Goal: Task Accomplishment & Management: Use online tool/utility

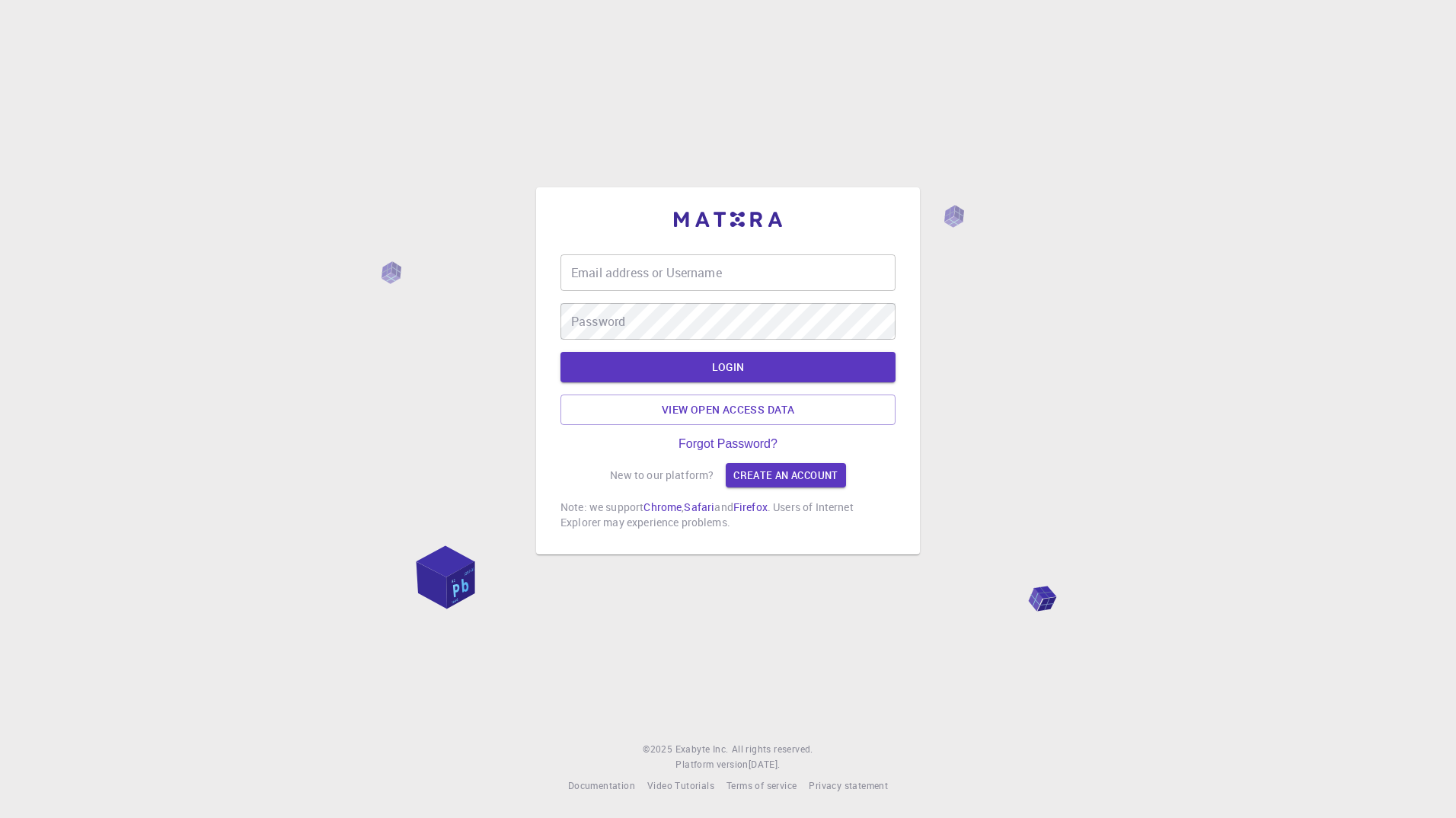
type input "asoma"
click at [728, 363] on button "LOGIN" at bounding box center [728, 367] width 335 height 30
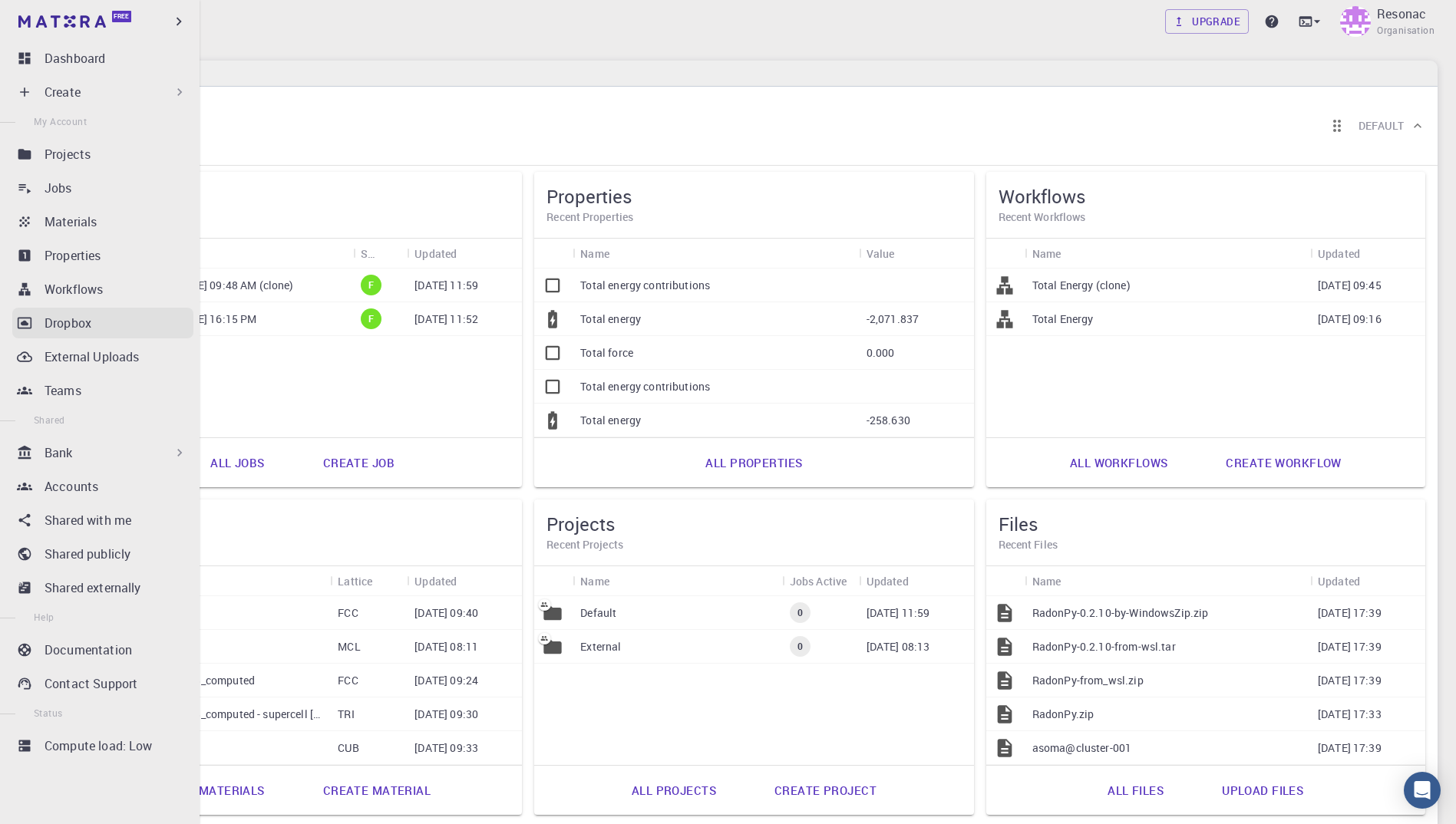
click at [29, 323] on icon at bounding box center [24, 323] width 15 height 15
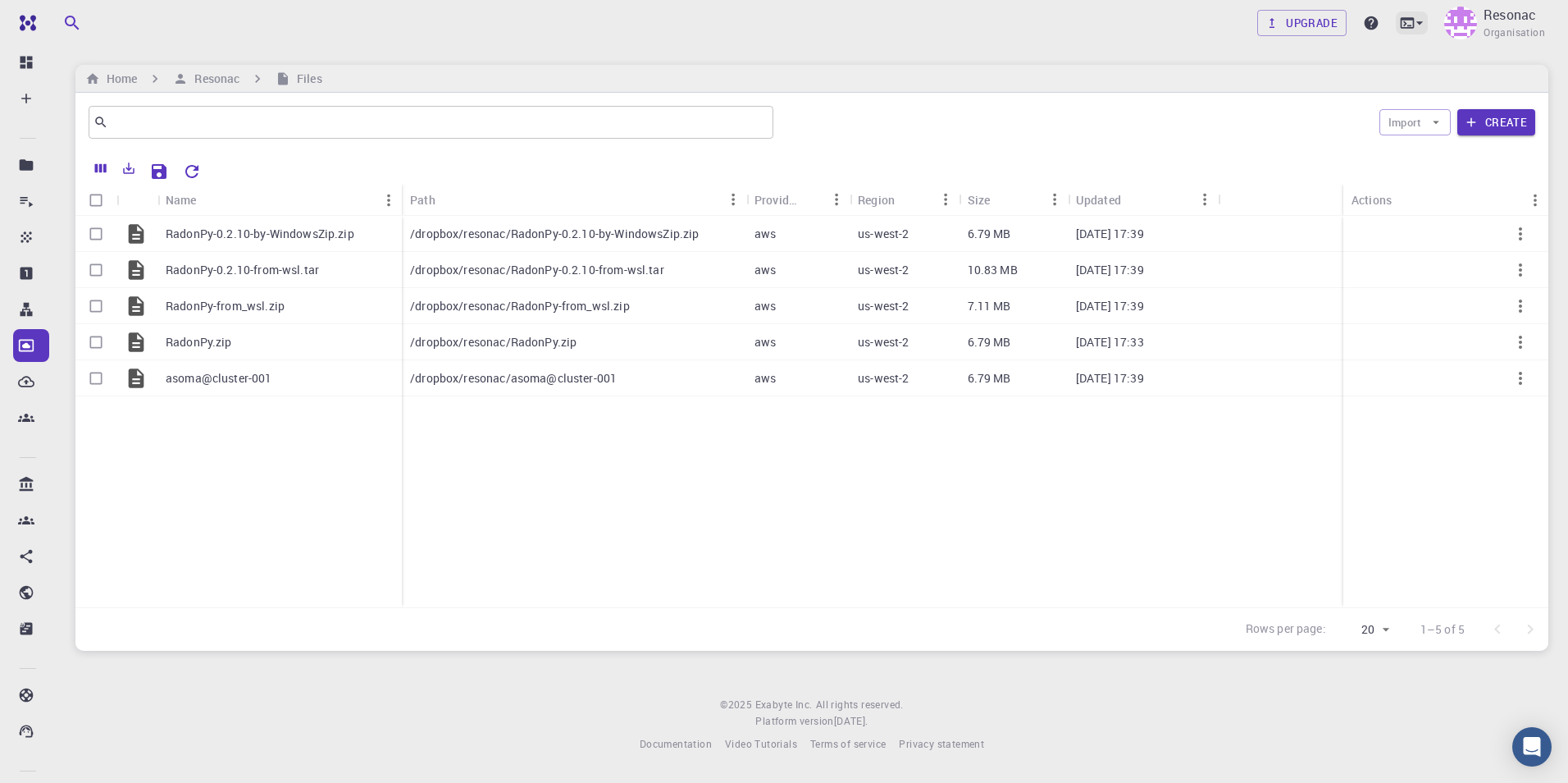
click at [1409, 20] on icon at bounding box center [1408, 22] width 14 height 10
drag, startPoint x: 1296, startPoint y: 62, endPoint x: 967, endPoint y: 497, distance: 545.4
click at [1295, 62] on div "Terminal" at bounding box center [1276, 69] width 51 height 20
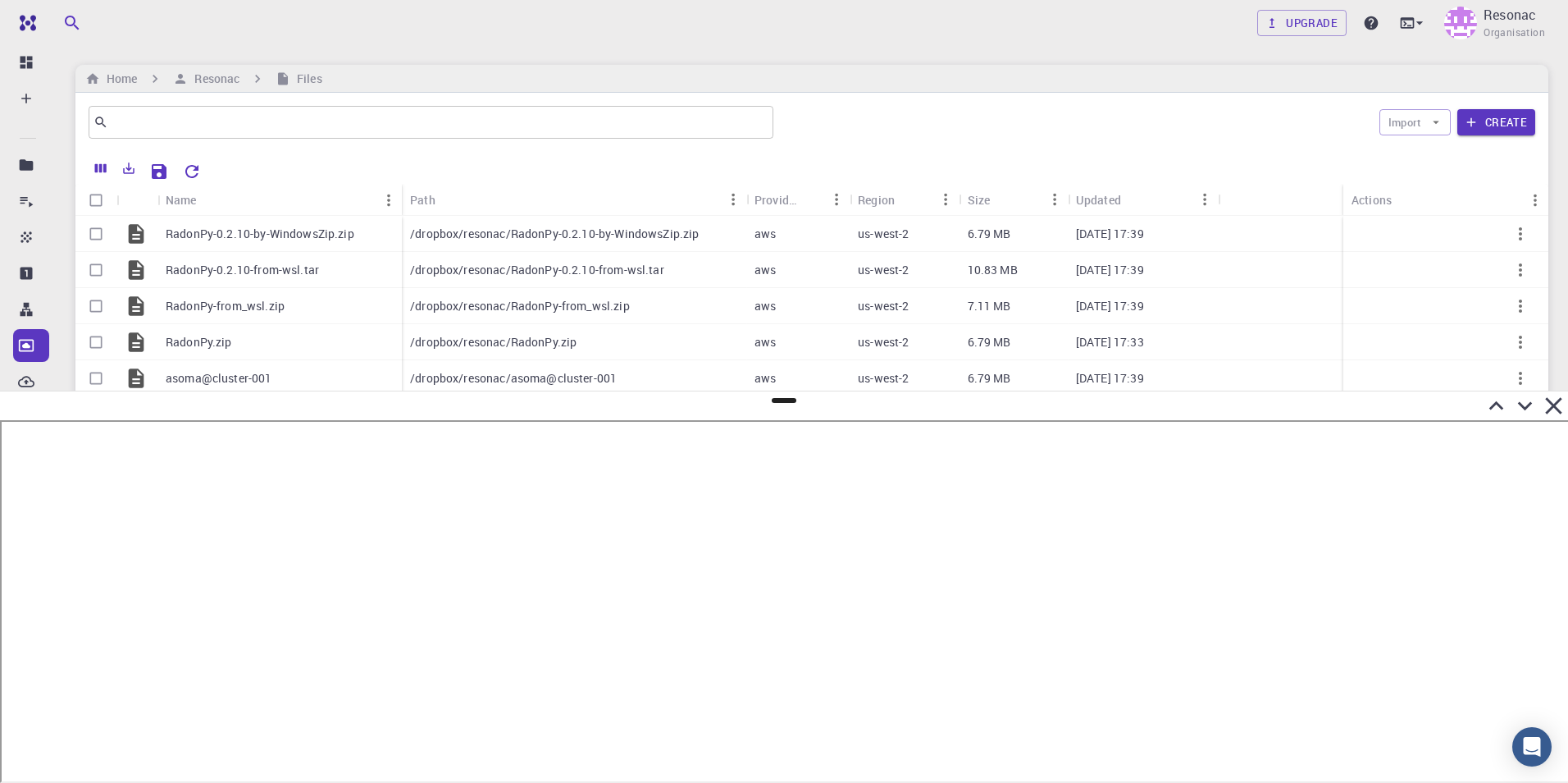
click at [1500, 409] on icon at bounding box center [1497, 405] width 29 height 29
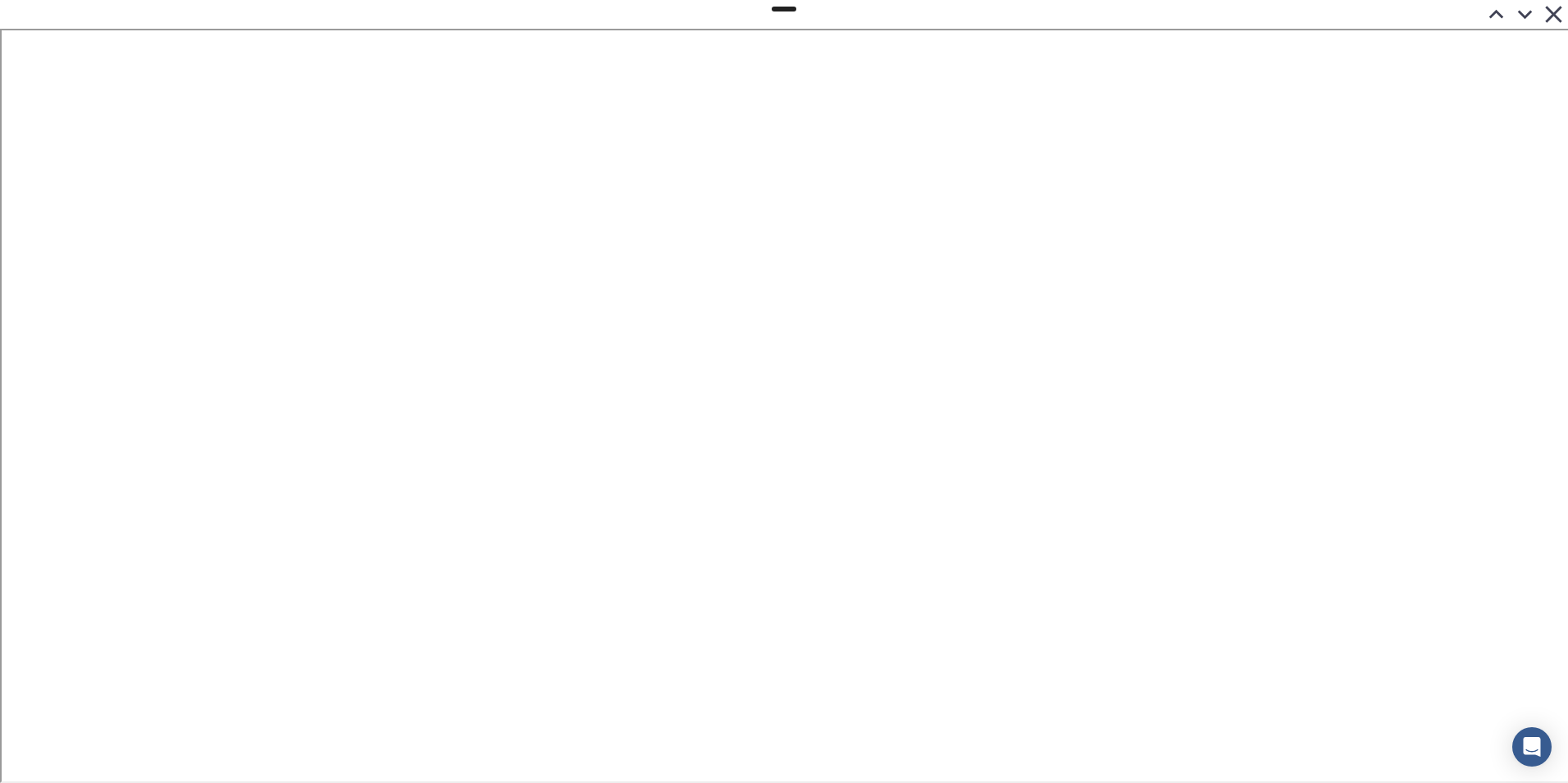
click at [1526, 11] on icon at bounding box center [1525, 14] width 29 height 29
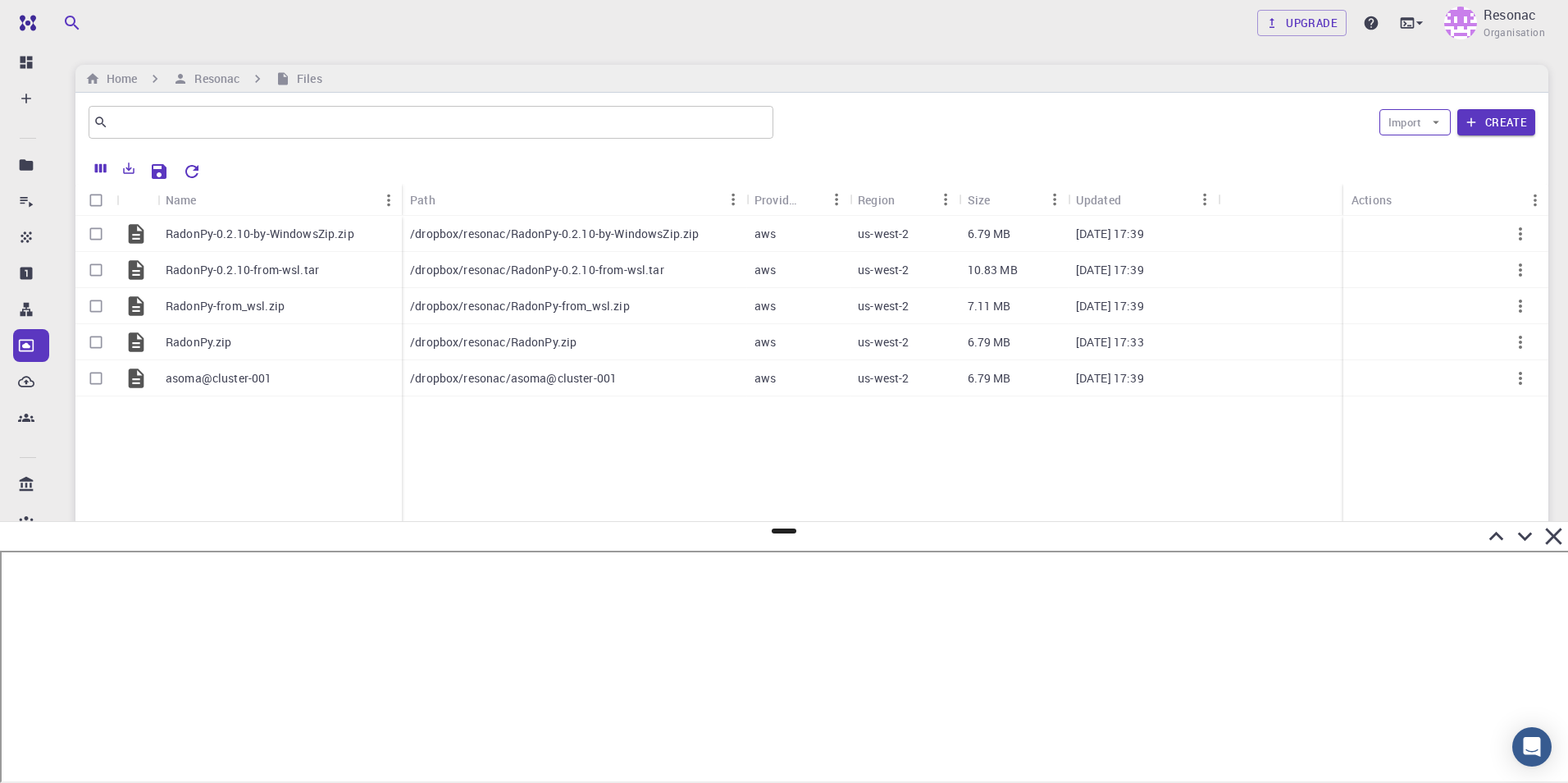
click at [1400, 123] on button "Import" at bounding box center [1415, 122] width 71 height 27
click at [1415, 151] on div at bounding box center [1408, 155] width 30 height 16
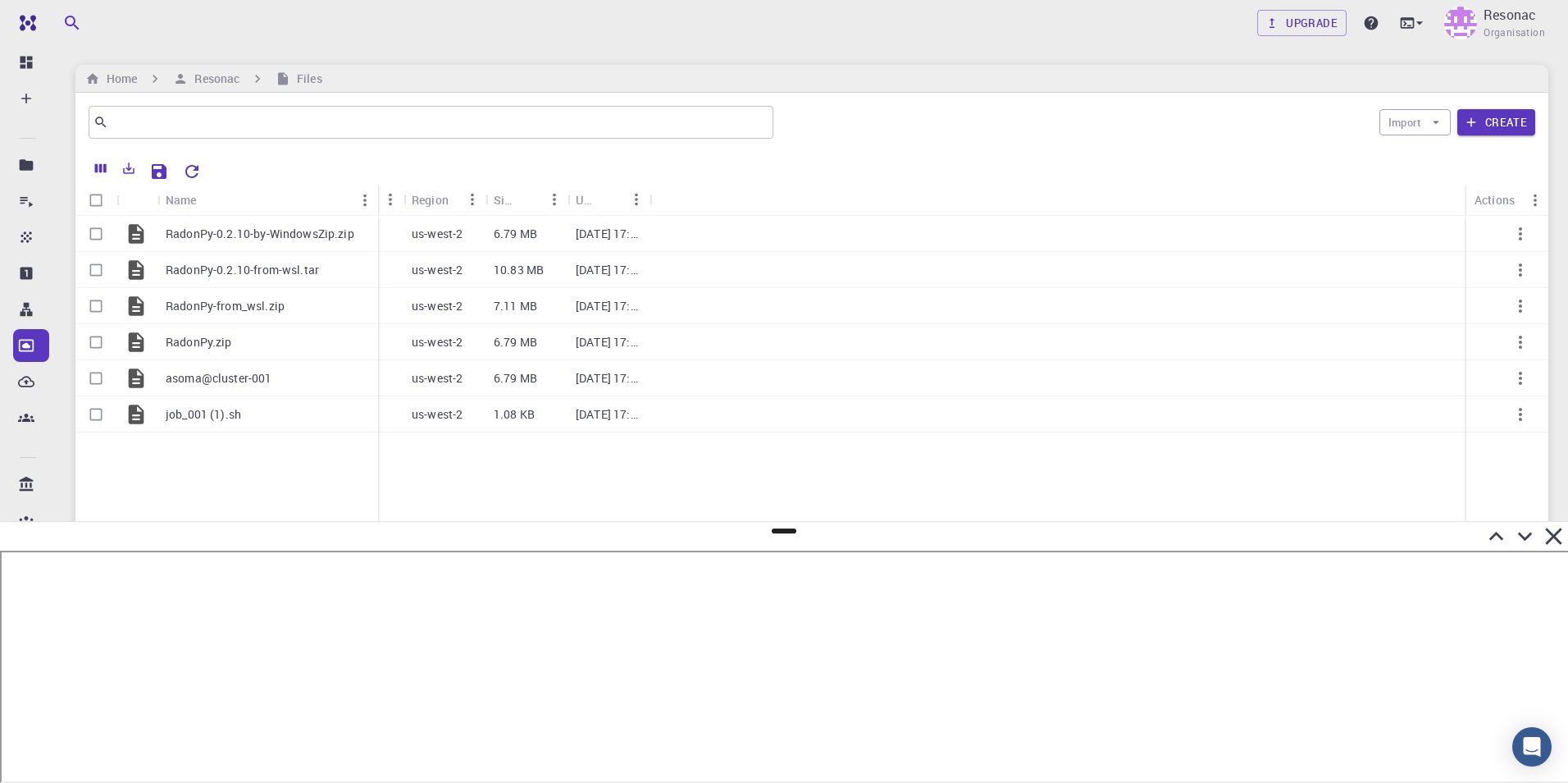
drag, startPoint x: 235, startPoint y: 203, endPoint x: 380, endPoint y: 201, distance: 145.0
click at [380, 201] on div "Name" at bounding box center [379, 200] width 16 height 32
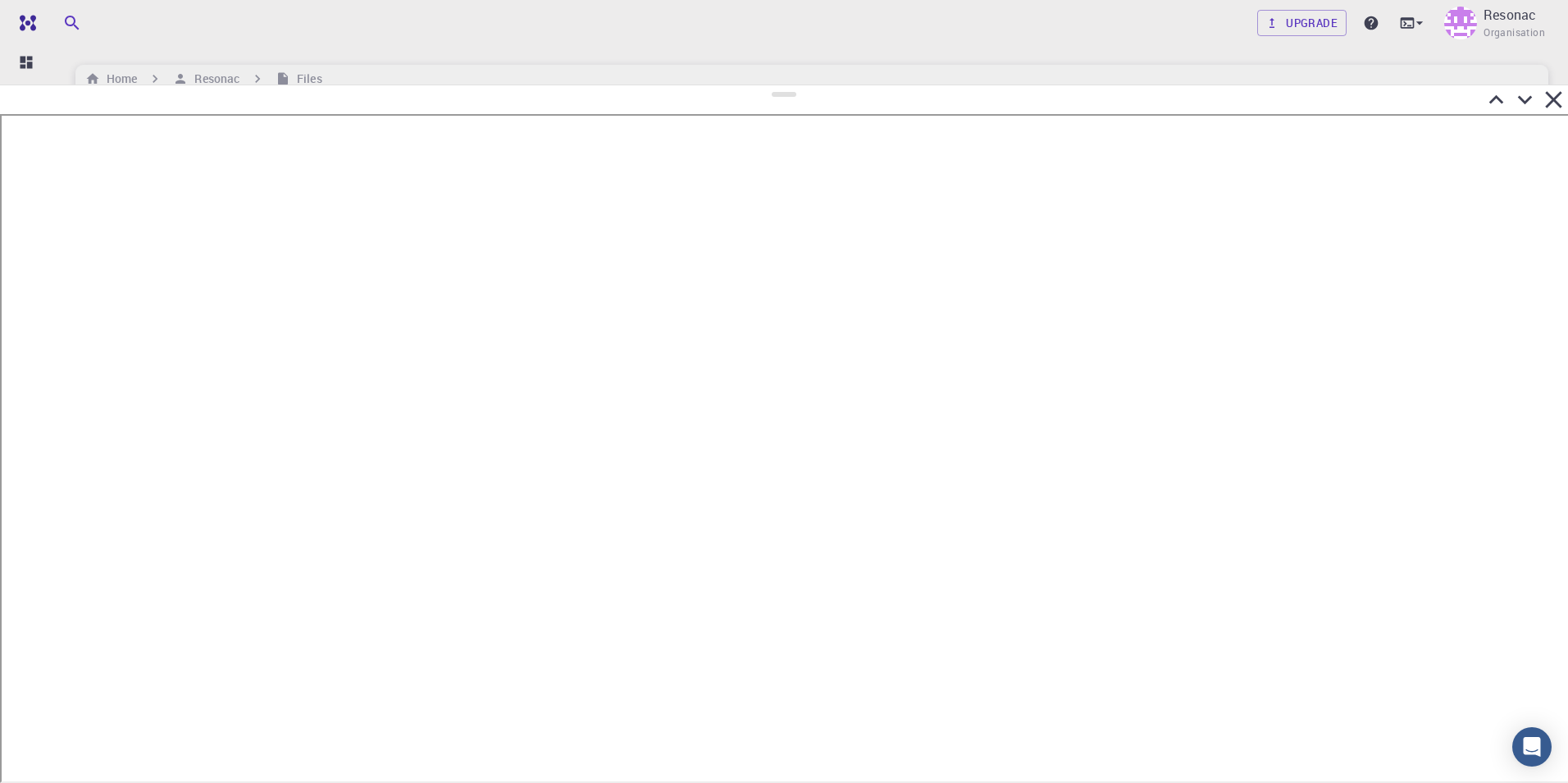
drag, startPoint x: 781, startPoint y: 532, endPoint x: 778, endPoint y: 33, distance: 499.0
click at [779, 85] on div at bounding box center [784, 434] width 1568 height 698
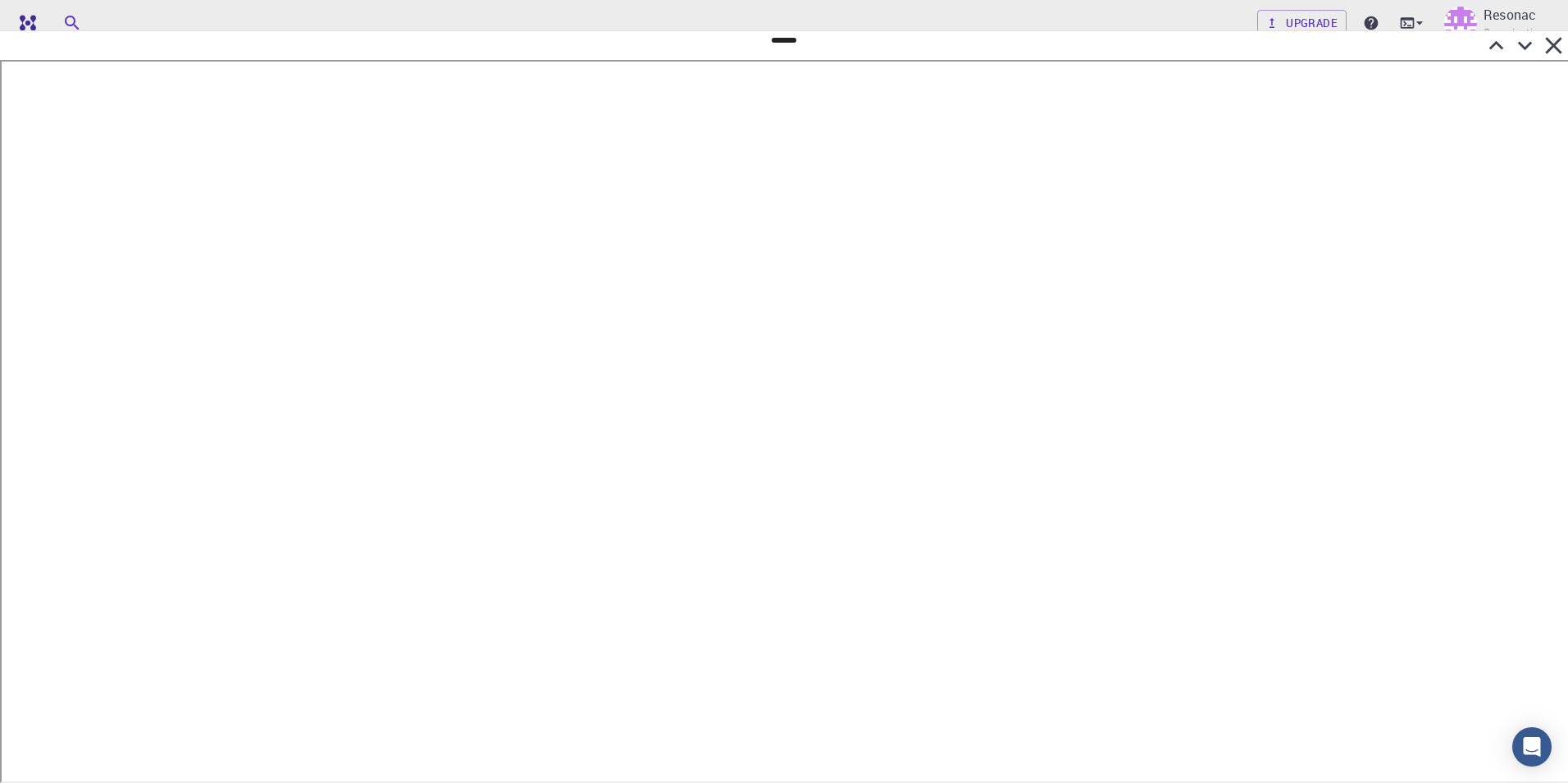
click at [1526, 56] on icon at bounding box center [1525, 46] width 29 height 29
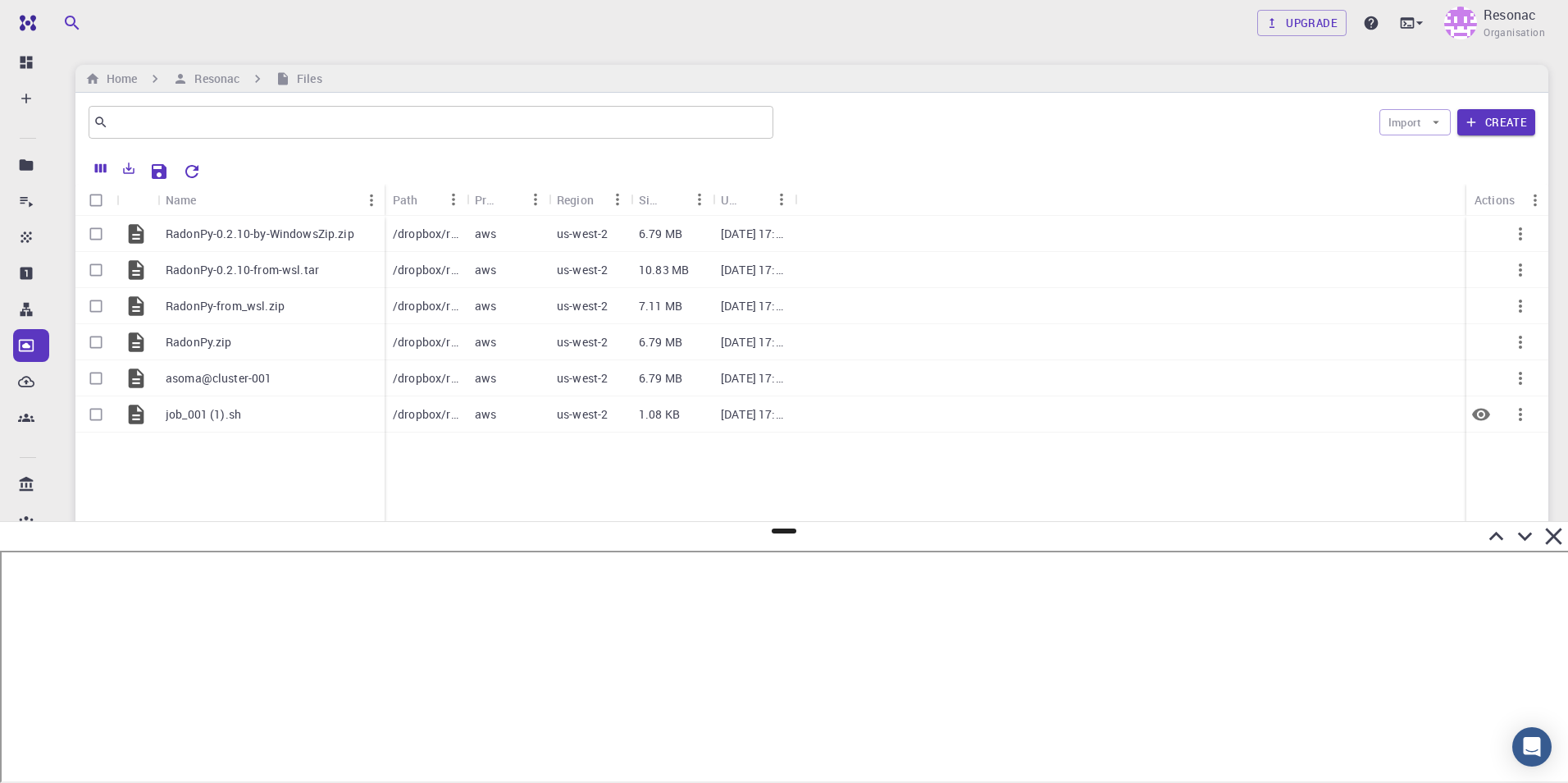
click at [1525, 419] on icon "button" at bounding box center [1520, 414] width 20 height 20
click at [1520, 489] on span "Delete" at bounding box center [1509, 487] width 29 height 16
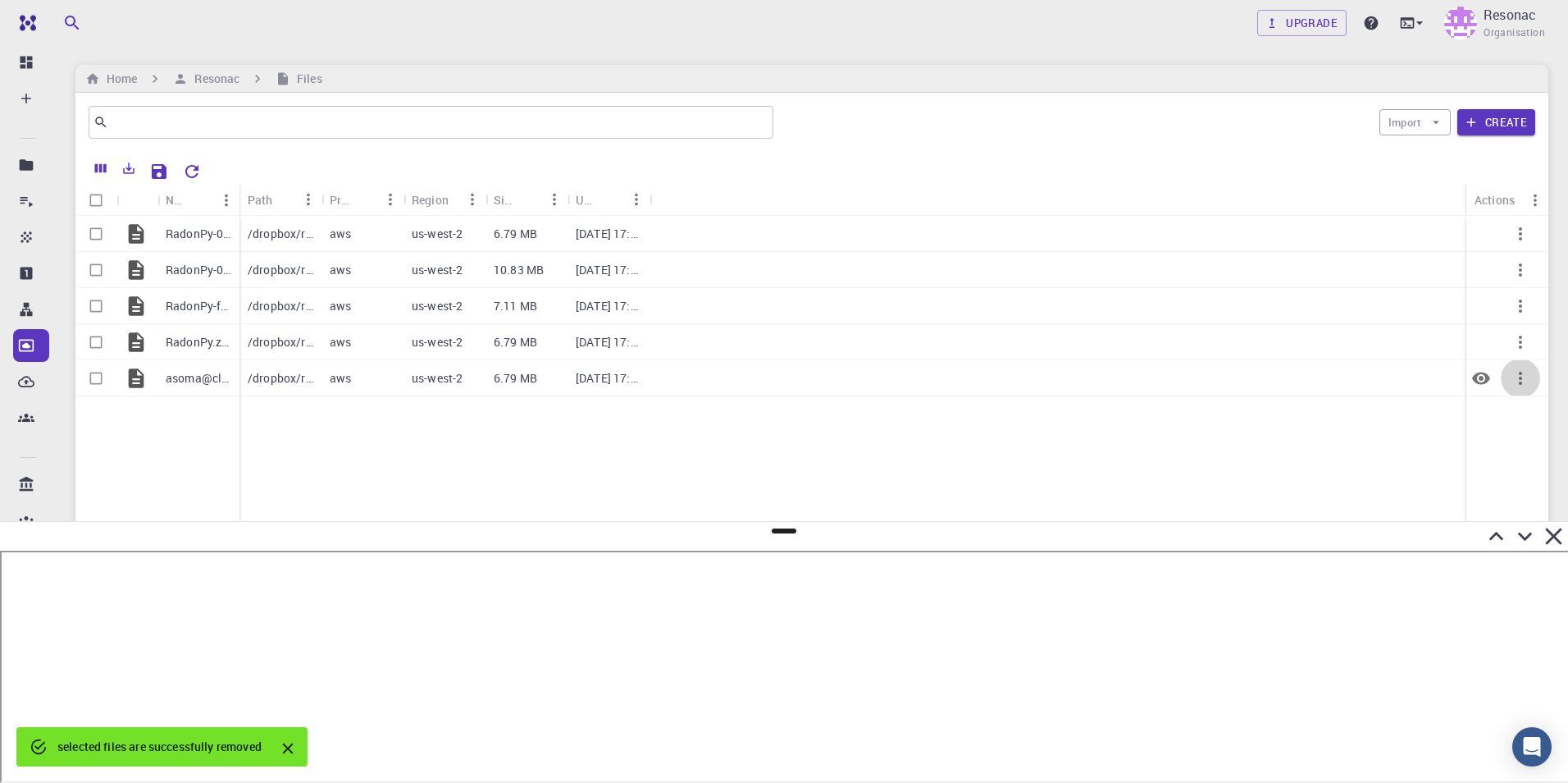
click at [1526, 380] on icon "button" at bounding box center [1520, 378] width 20 height 20
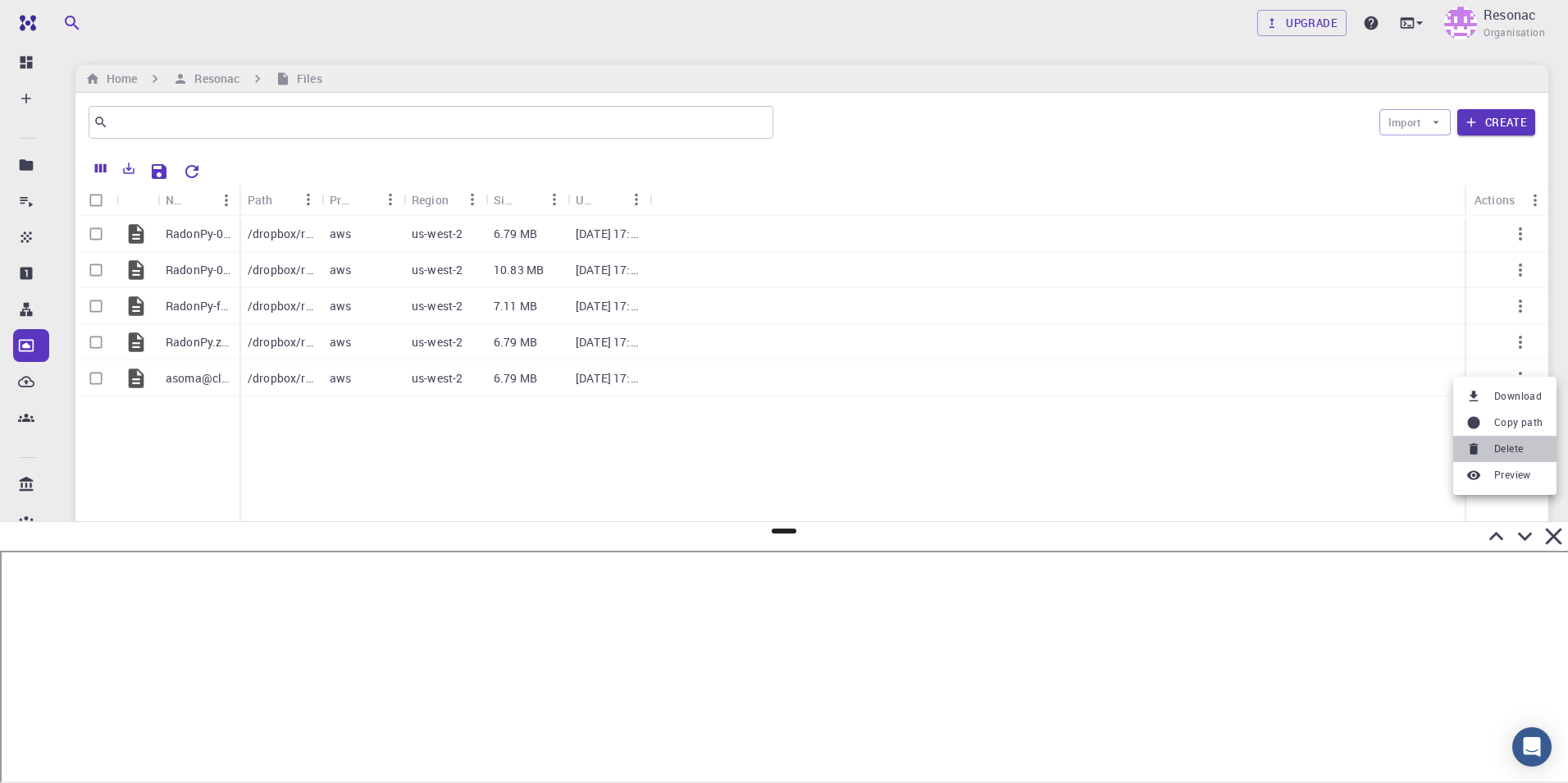
click at [1509, 452] on span "Delete" at bounding box center [1509, 448] width 29 height 16
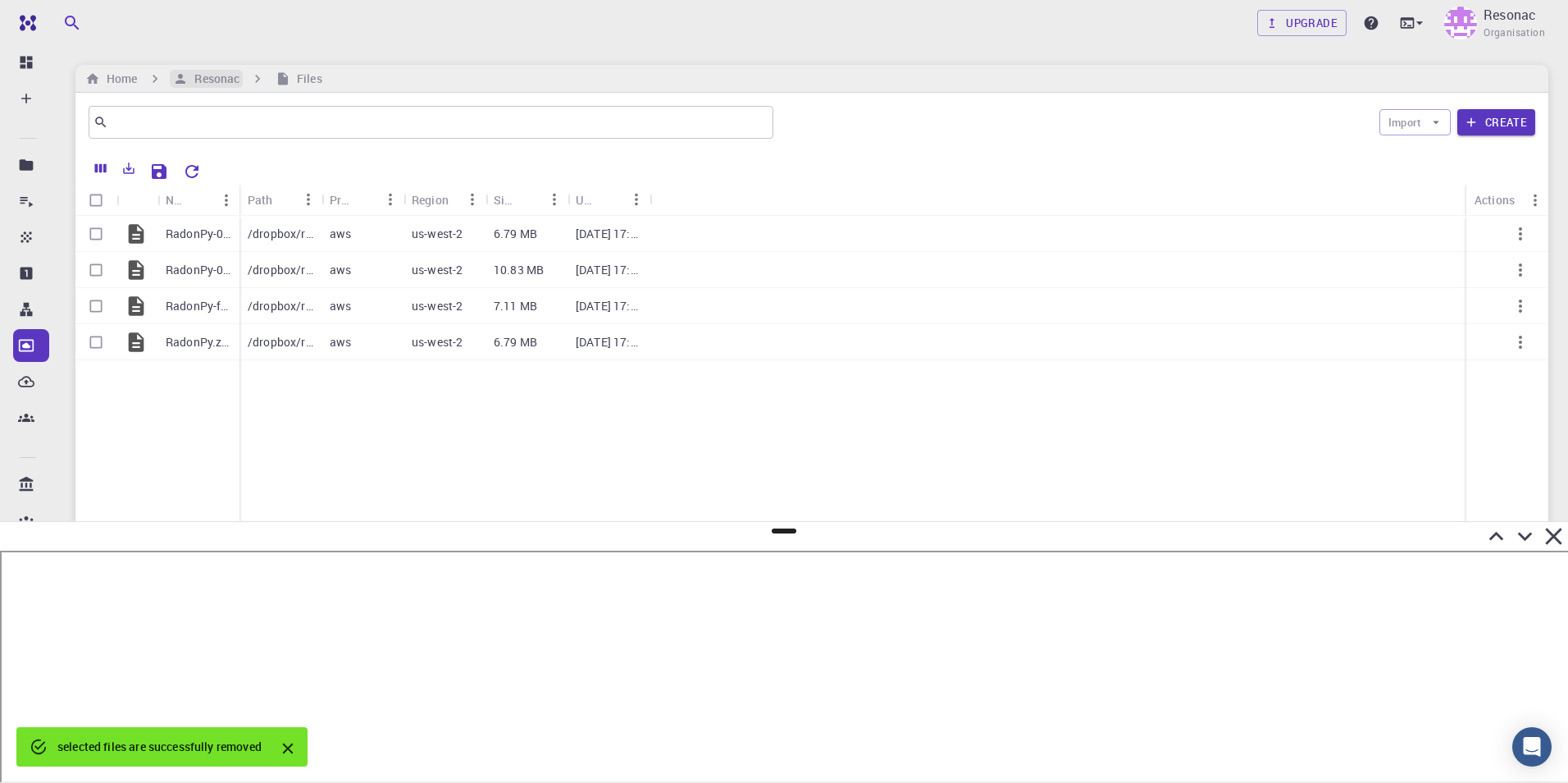
click at [220, 80] on h6 "Resonac" at bounding box center [214, 78] width 51 height 18
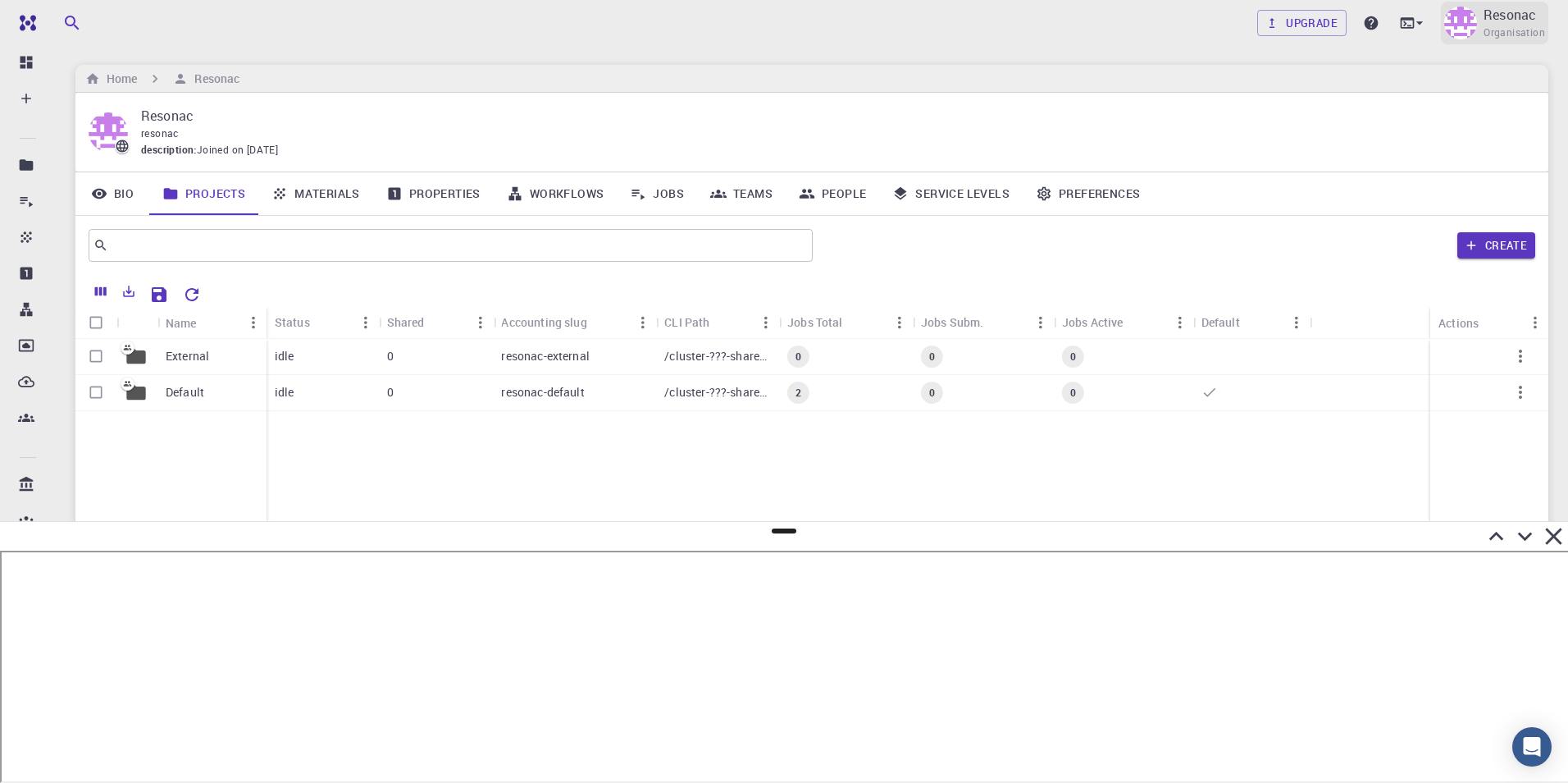
click at [1491, 25] on span "Organisation" at bounding box center [1515, 32] width 62 height 16
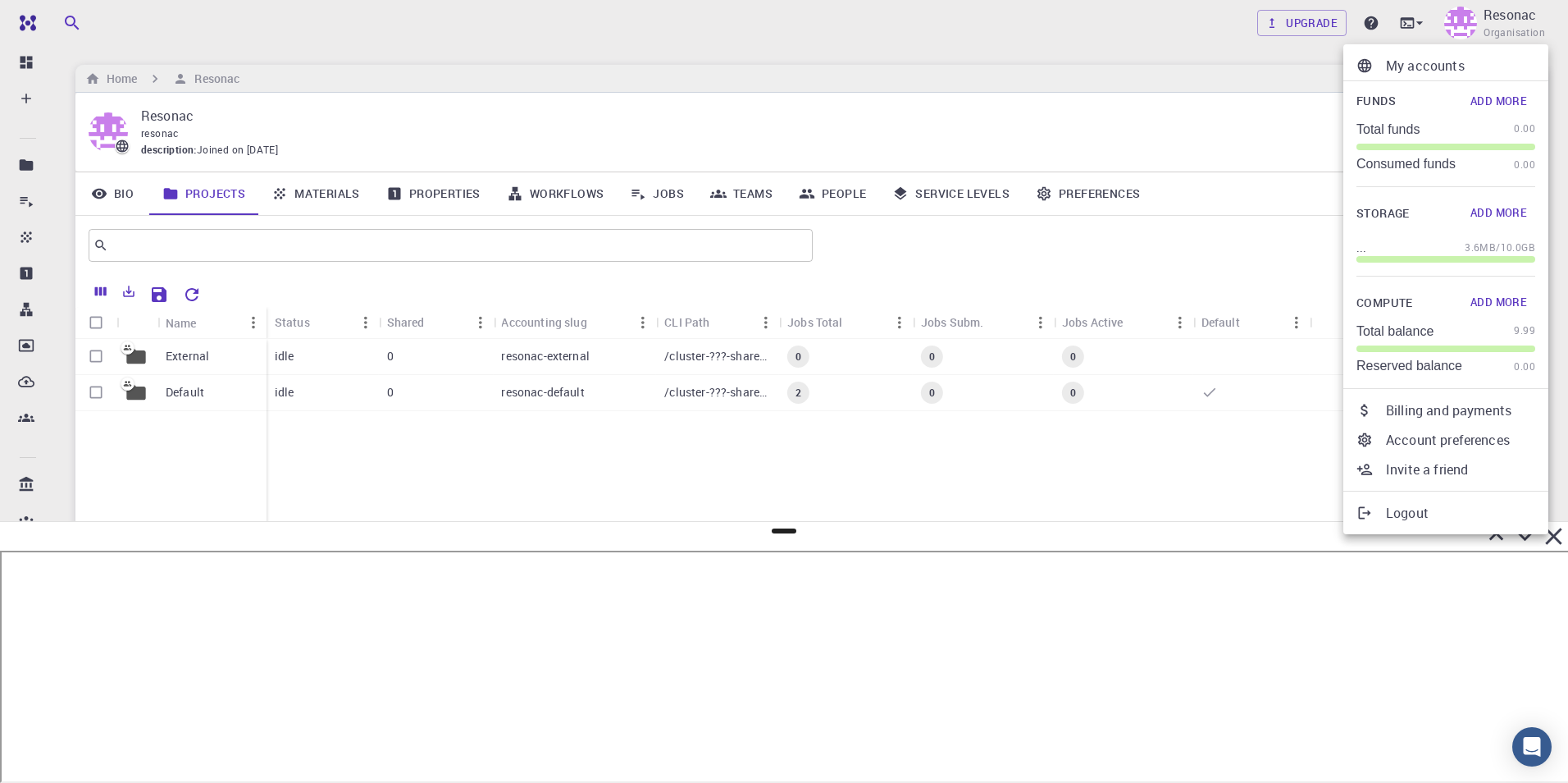
click at [1408, 68] on p "My accounts" at bounding box center [1460, 66] width 150 height 20
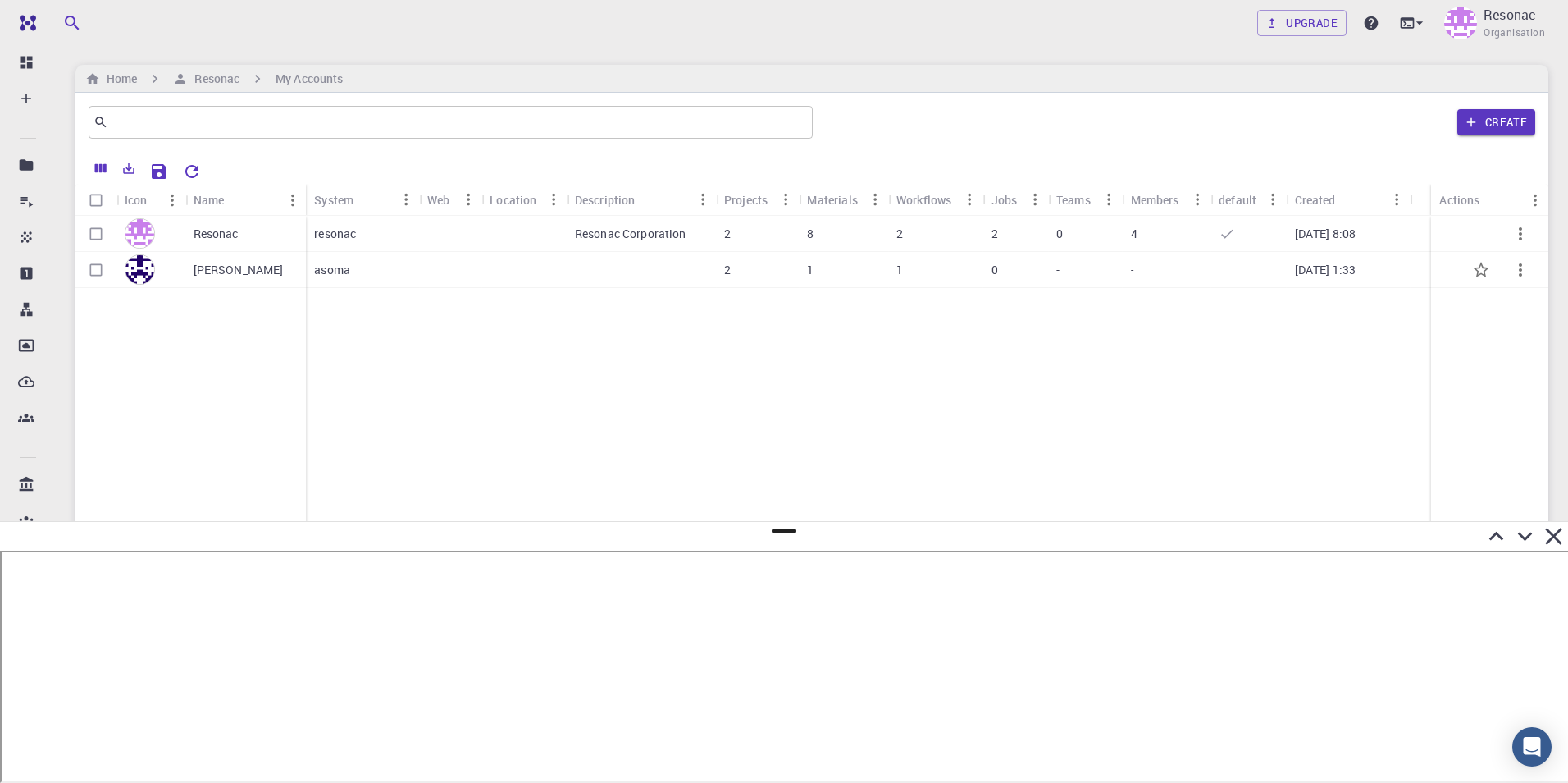
click at [217, 269] on p "[PERSON_NAME]" at bounding box center [238, 270] width 91 height 16
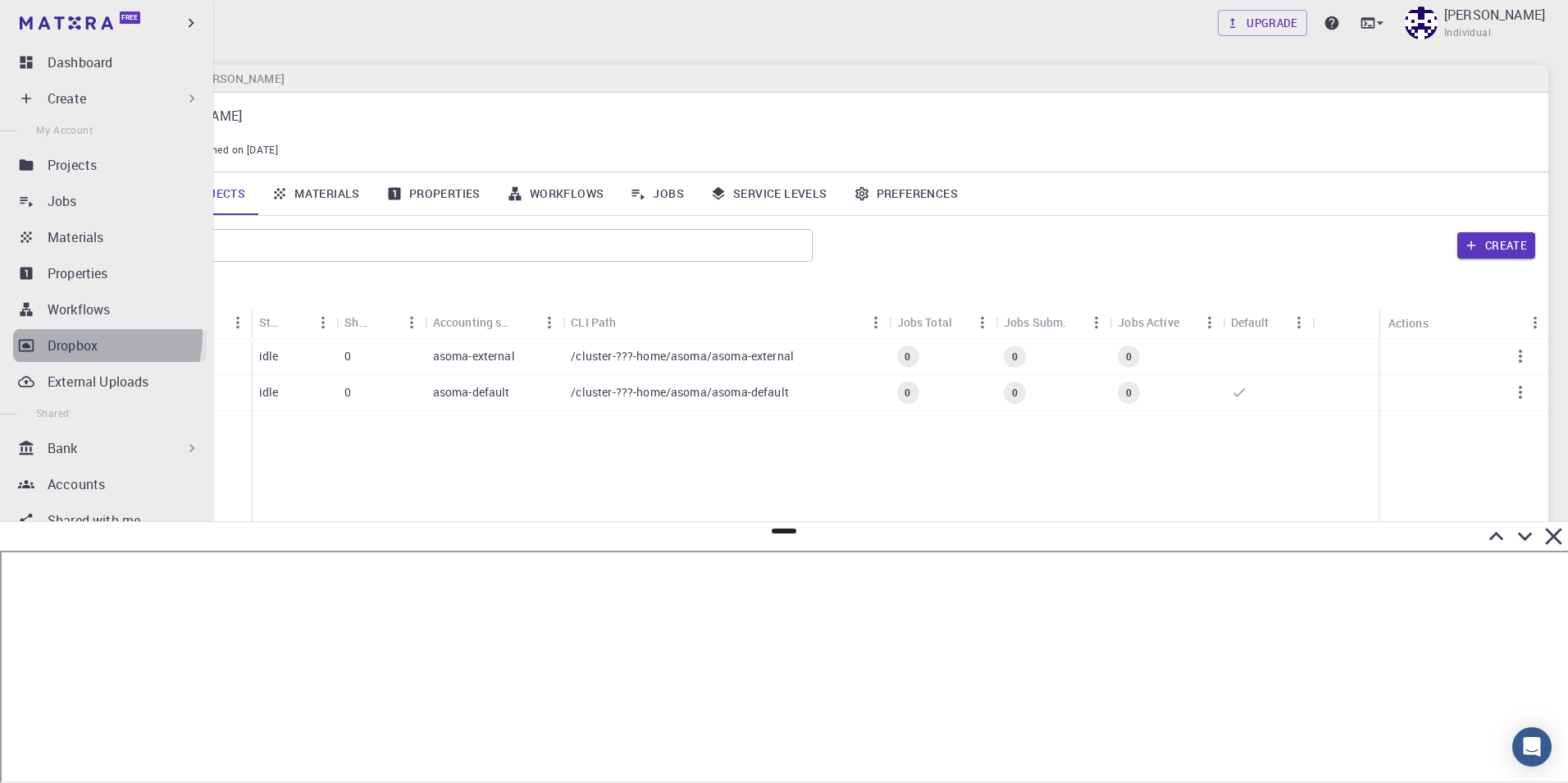
click at [73, 334] on link "Dropbox" at bounding box center [110, 345] width 193 height 32
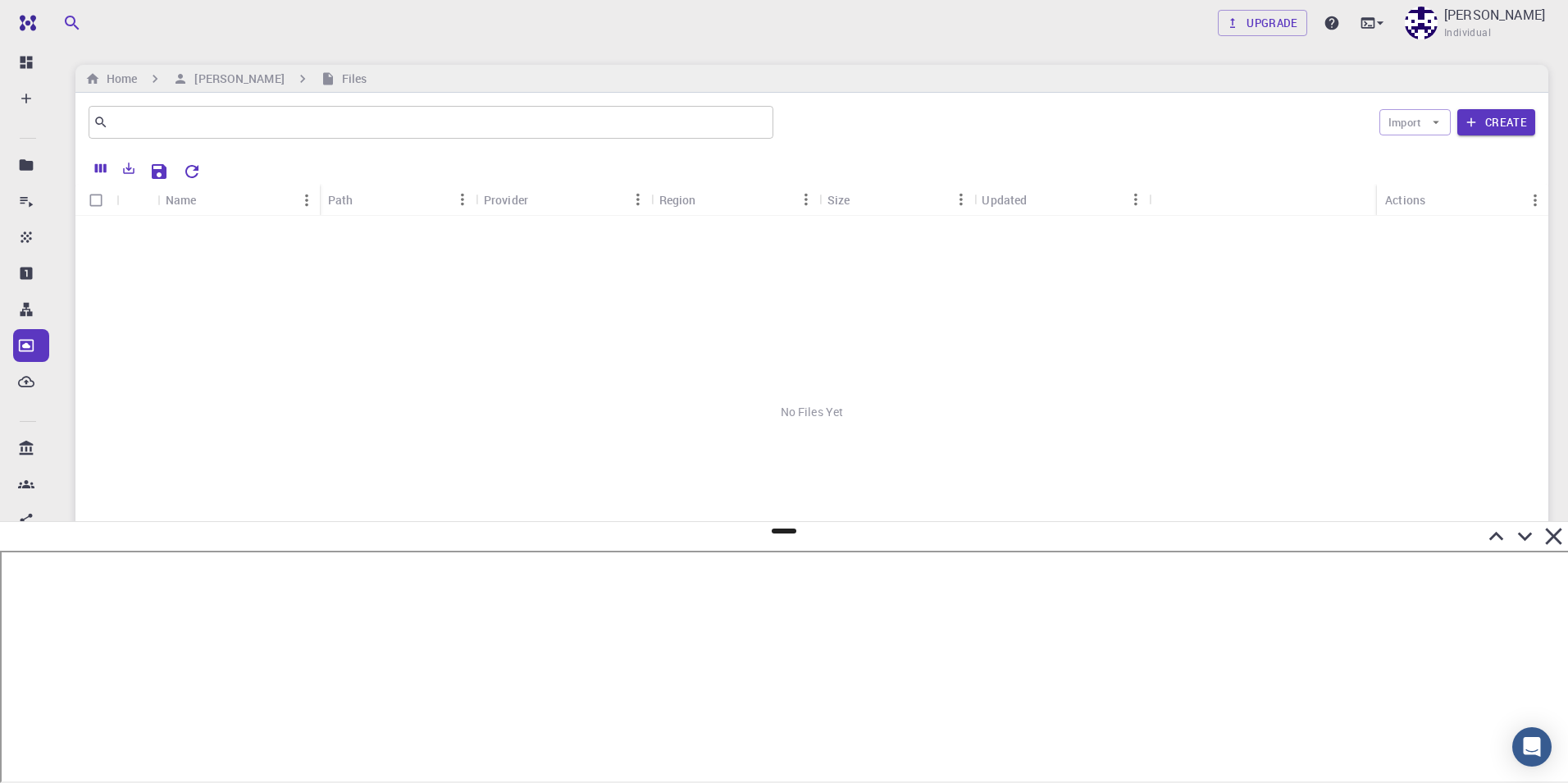
click at [715, 36] on div "Upgrade [PERSON_NAME] Individual" at bounding box center [812, 23] width 1513 height 43
click at [1497, 532] on icon at bounding box center [1497, 536] width 29 height 29
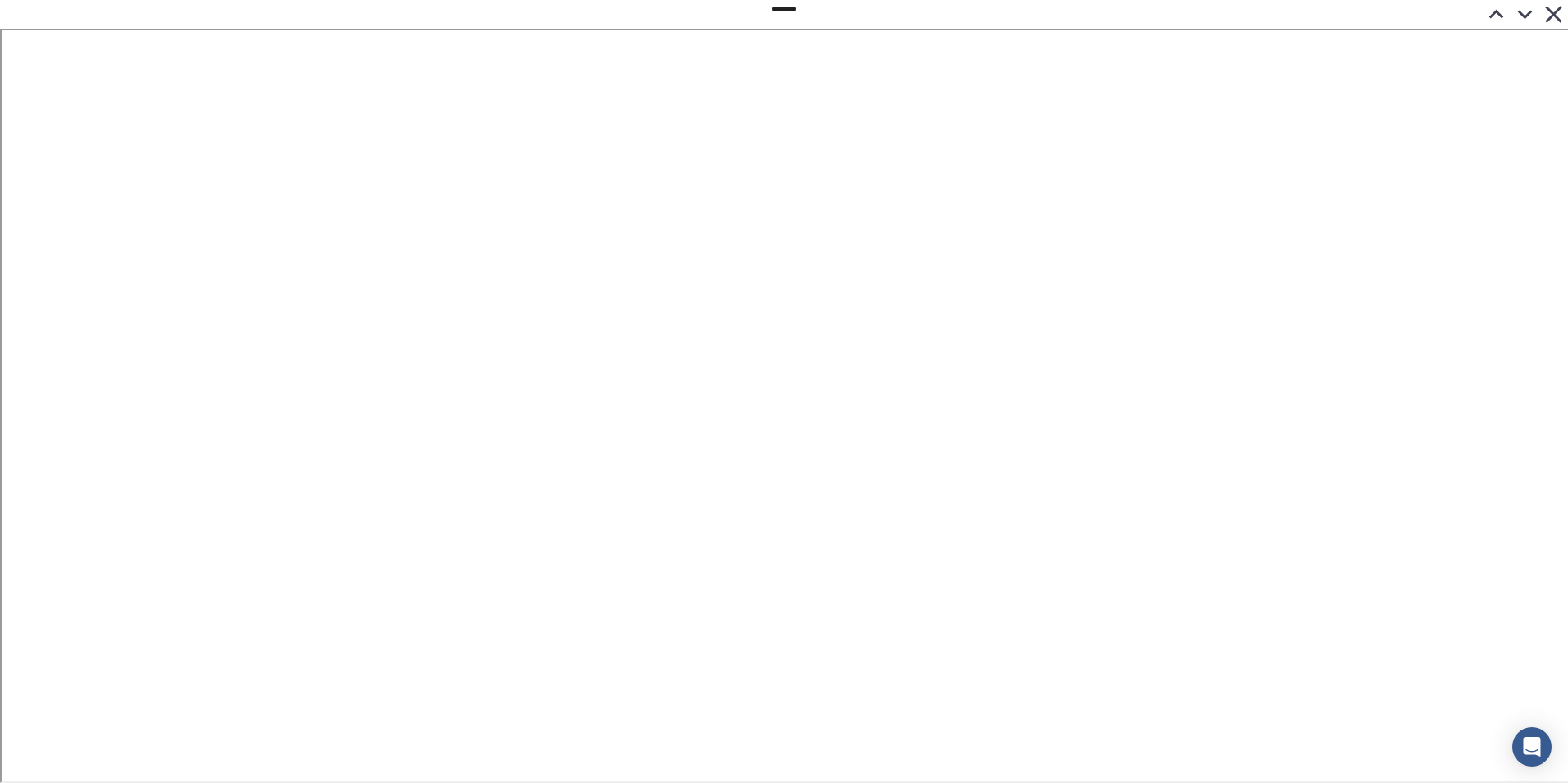
click at [1517, 14] on icon at bounding box center [1525, 14] width 29 height 29
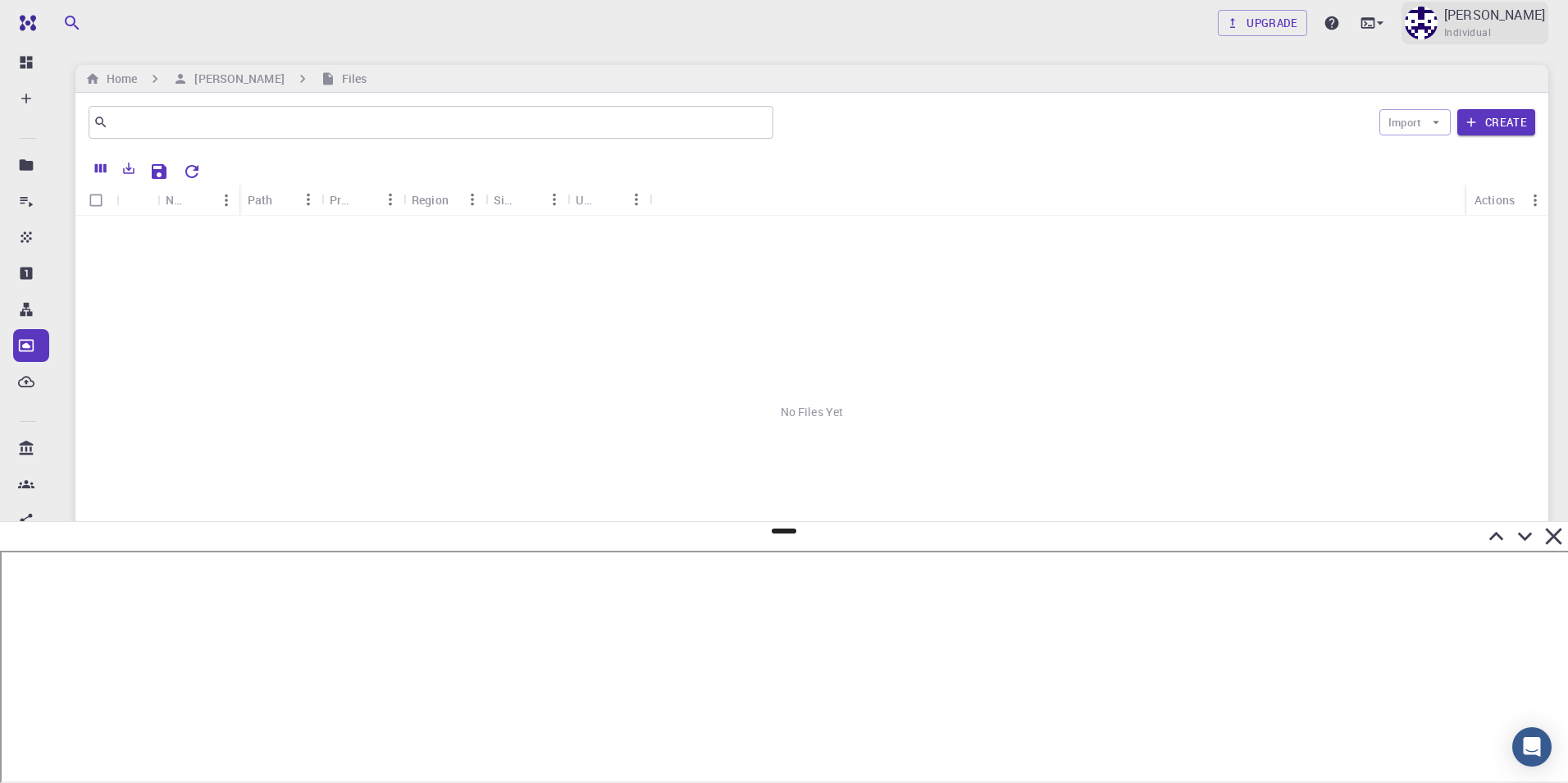
click at [1459, 27] on span "Individual" at bounding box center [1467, 32] width 47 height 16
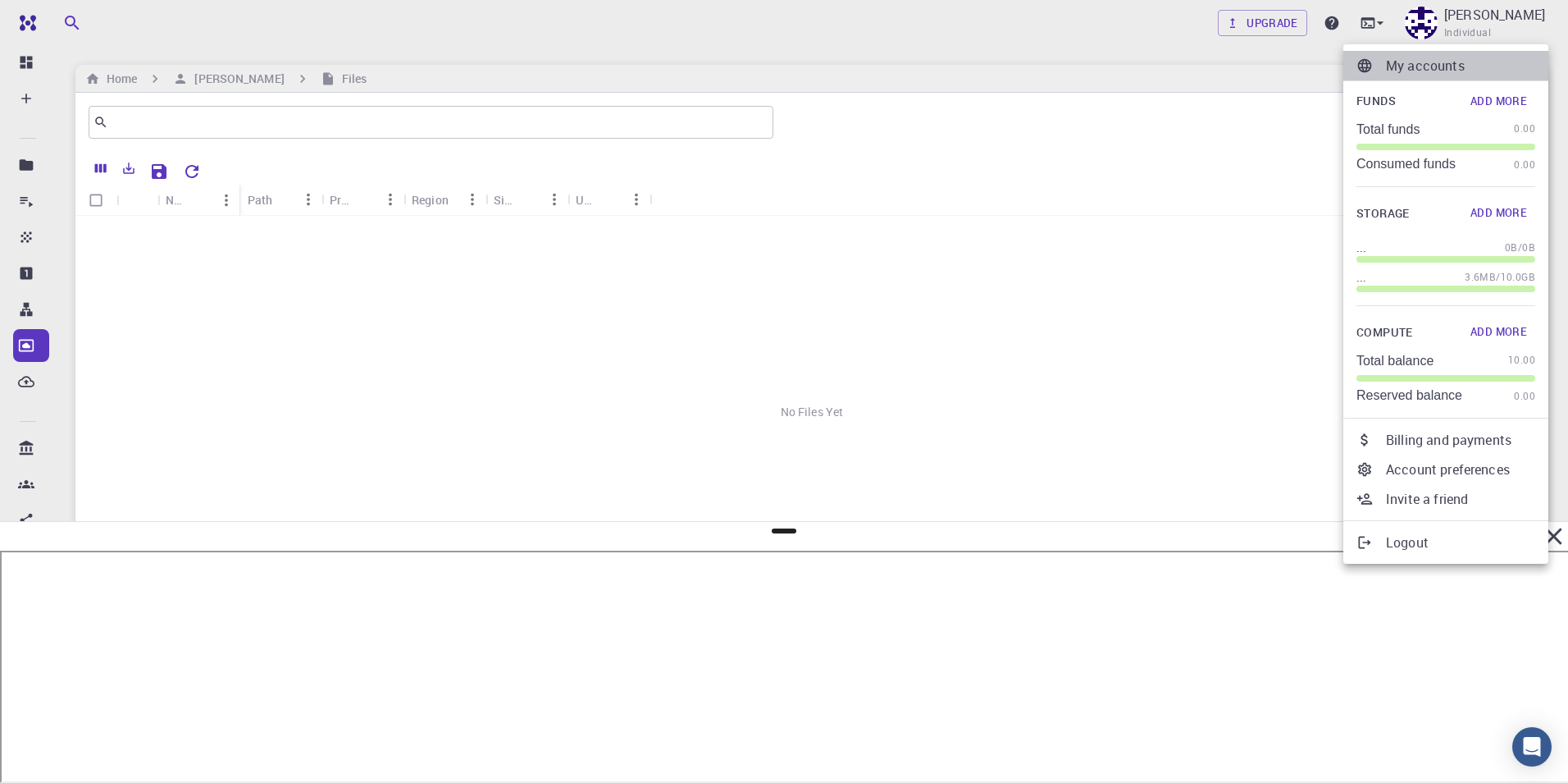
click at [1410, 70] on p "My accounts" at bounding box center [1460, 66] width 150 height 20
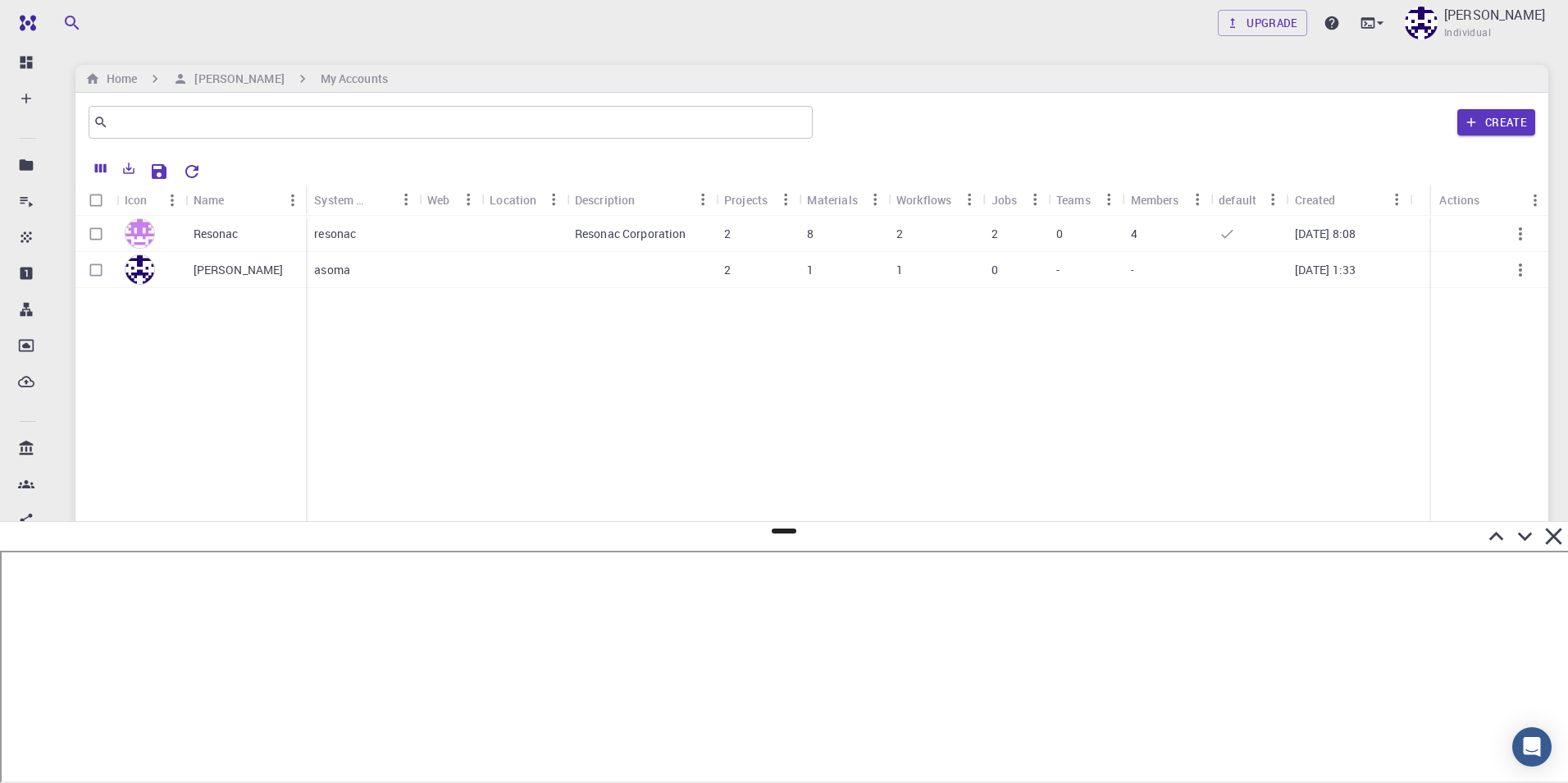
click at [214, 234] on p "Resonac" at bounding box center [215, 234] width 45 height 16
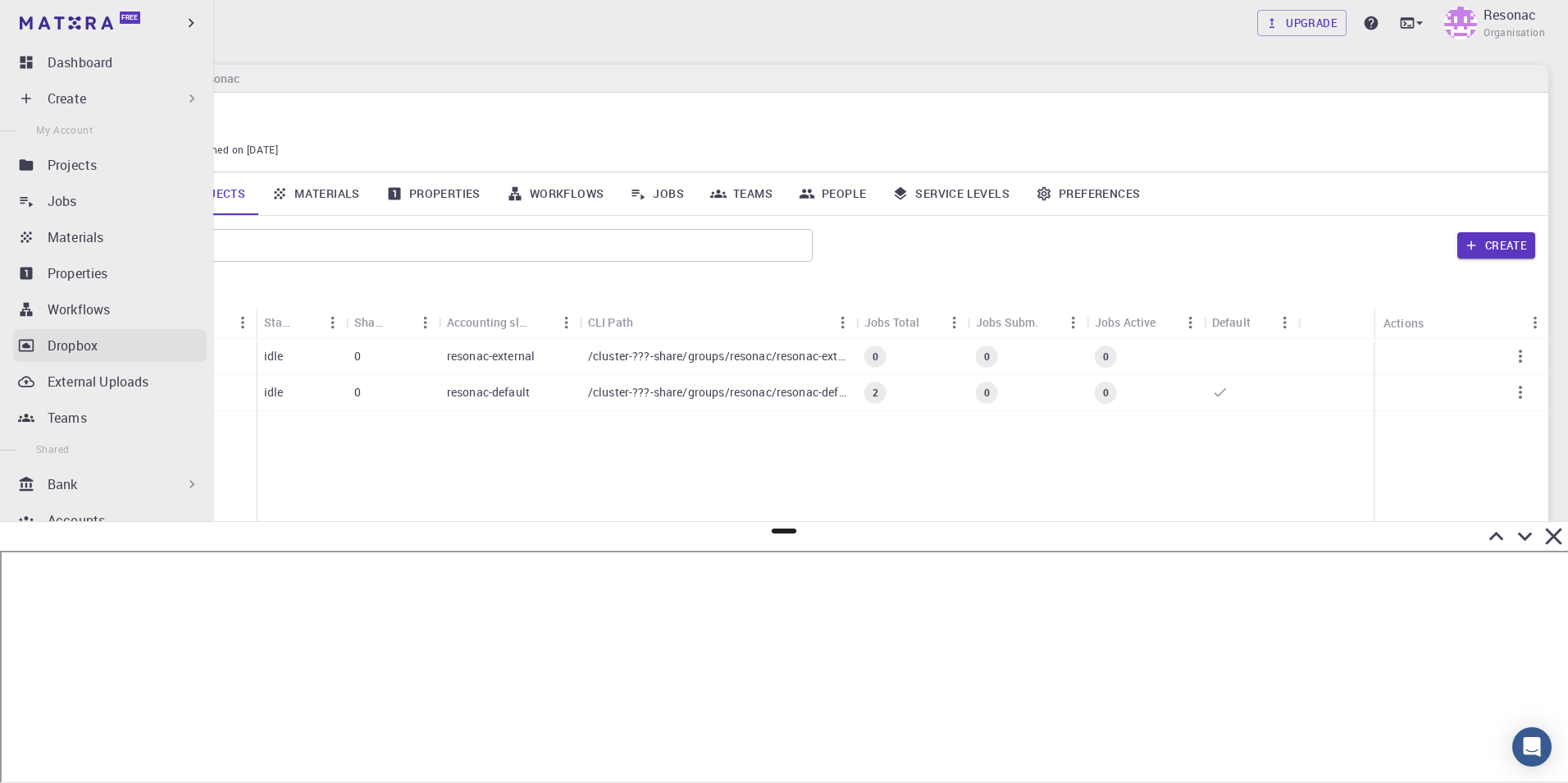
click at [28, 351] on icon at bounding box center [26, 345] width 14 height 12
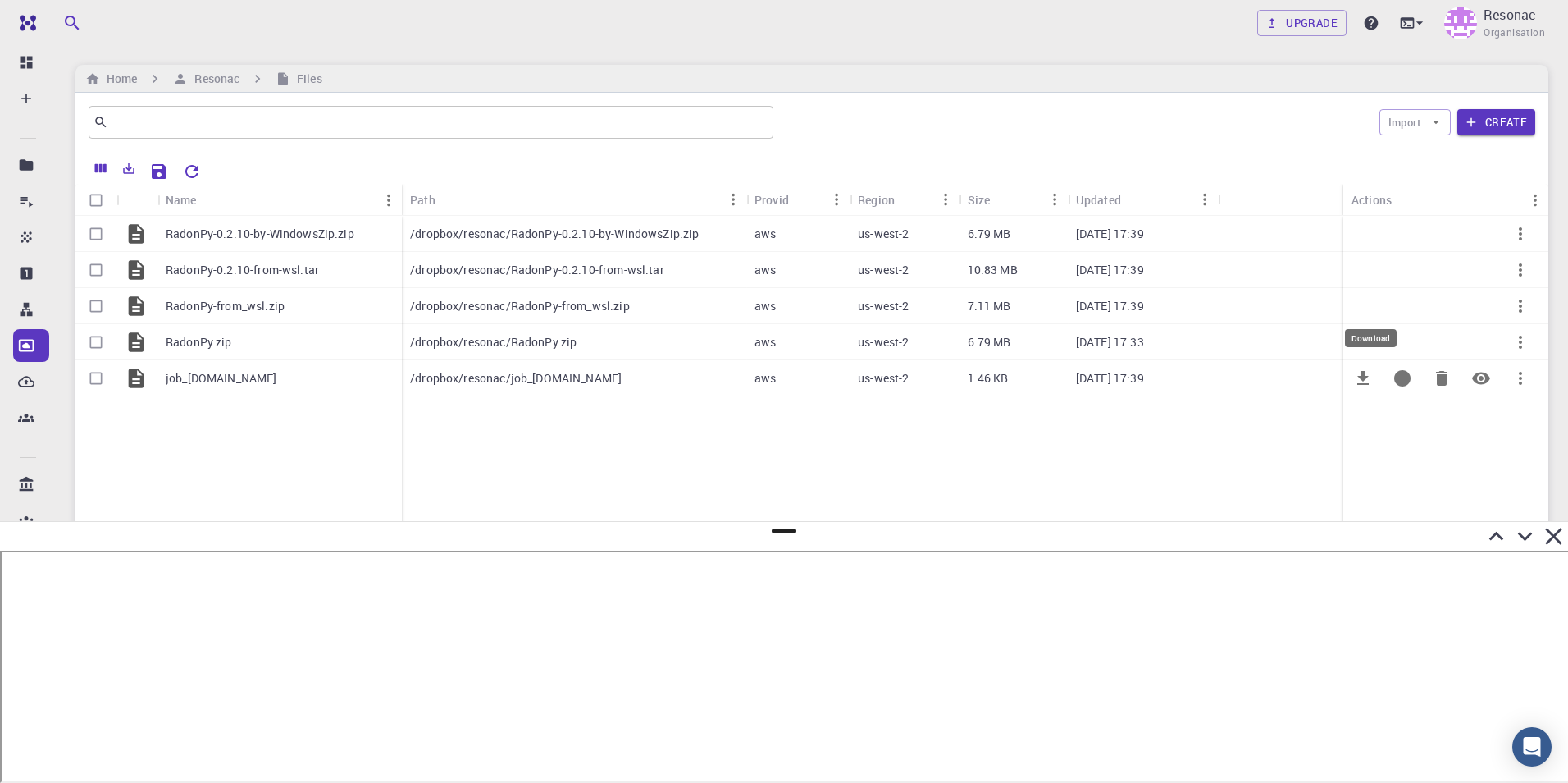
click at [1360, 380] on icon "Download" at bounding box center [1363, 378] width 20 height 20
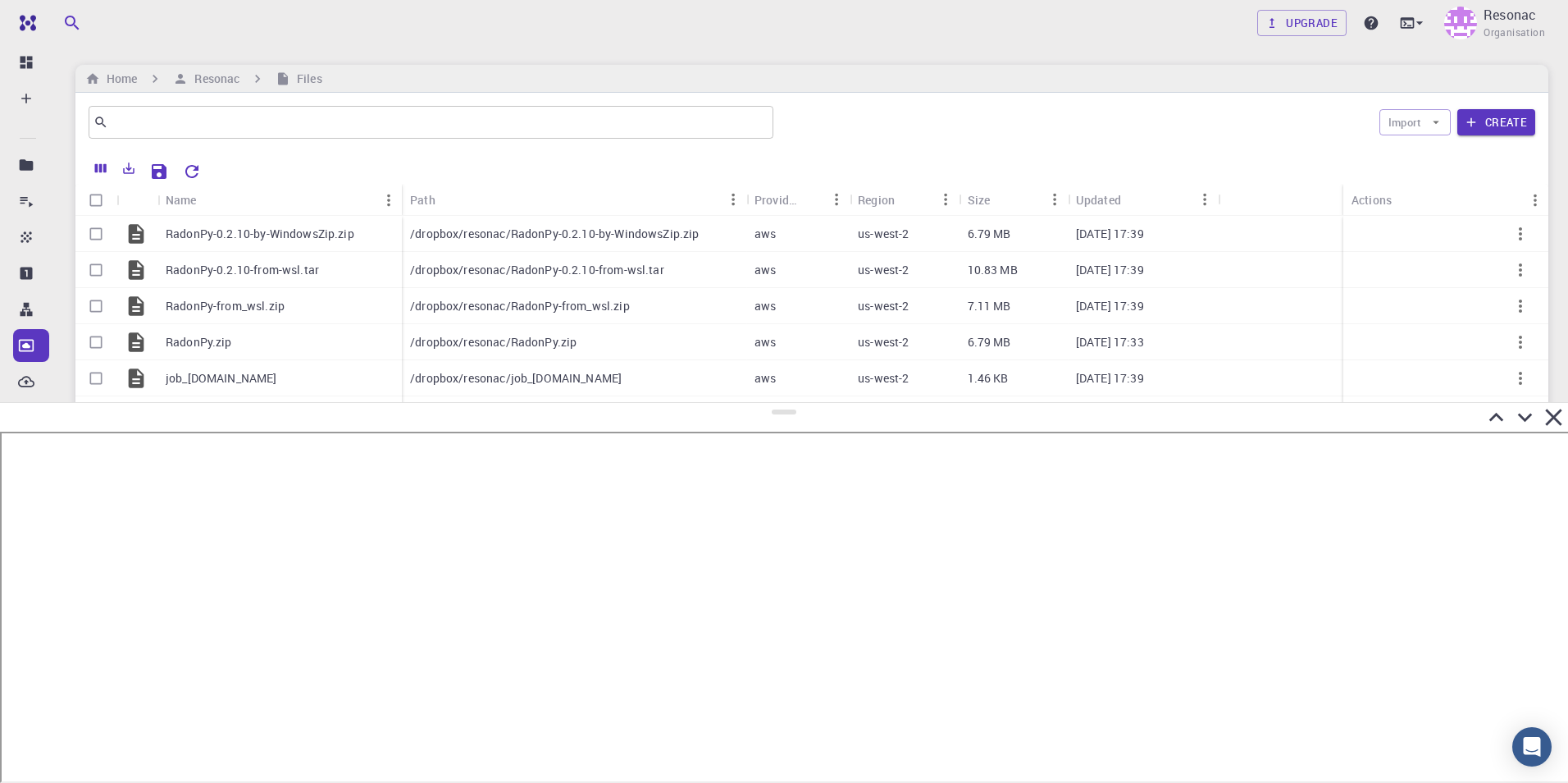
drag, startPoint x: 785, startPoint y: 531, endPoint x: 785, endPoint y: 403, distance: 128.0
click at [785, 403] on div at bounding box center [784, 592] width 1568 height 381
